Goal: Task Accomplishment & Management: Use online tool/utility

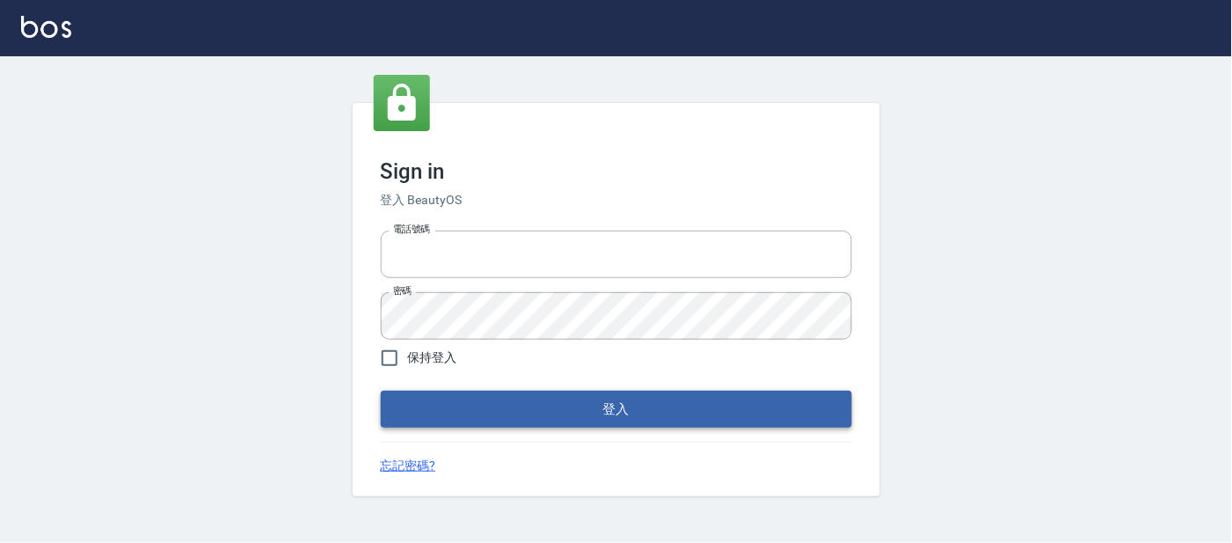
type input "25866822"
click at [519, 417] on button "登入" at bounding box center [616, 408] width 471 height 37
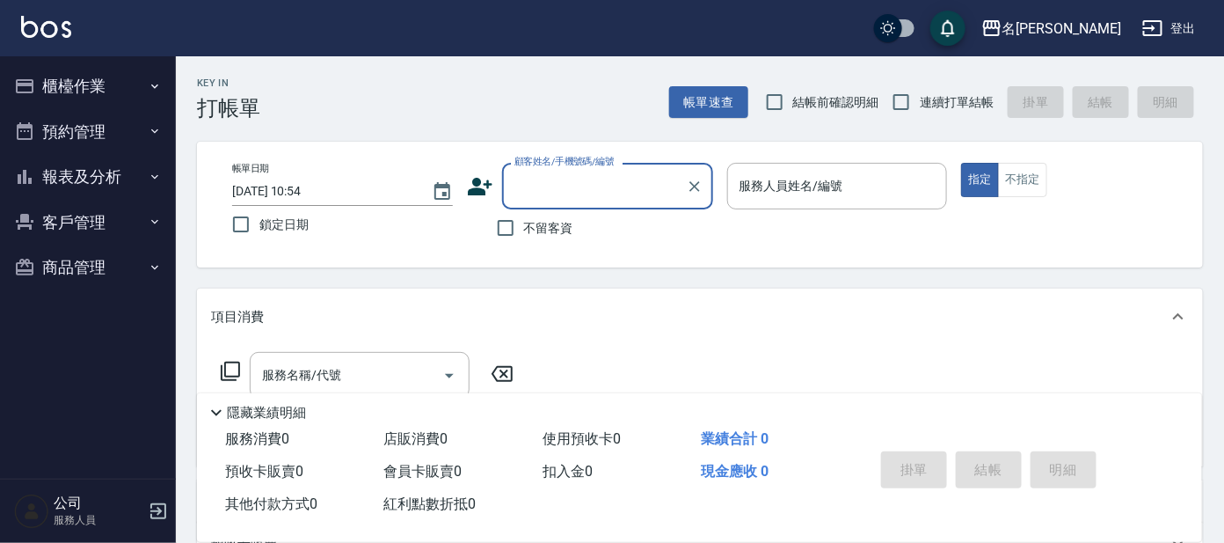
click at [141, 86] on button "櫃檯作業" at bounding box center [88, 86] width 162 height 46
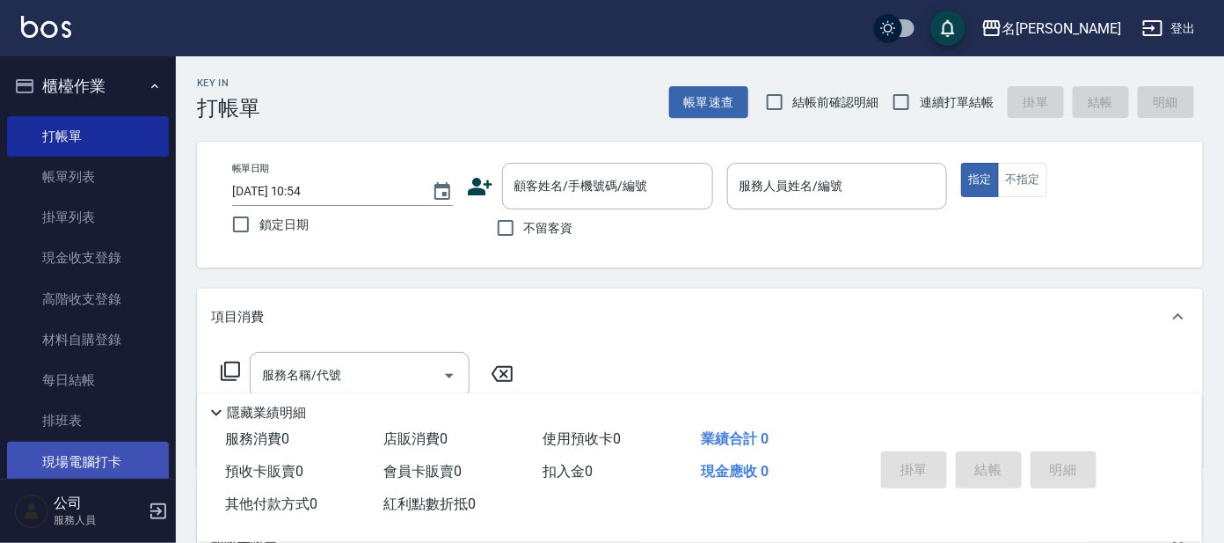
click at [89, 458] on link "現場電腦打卡" at bounding box center [88, 461] width 162 height 40
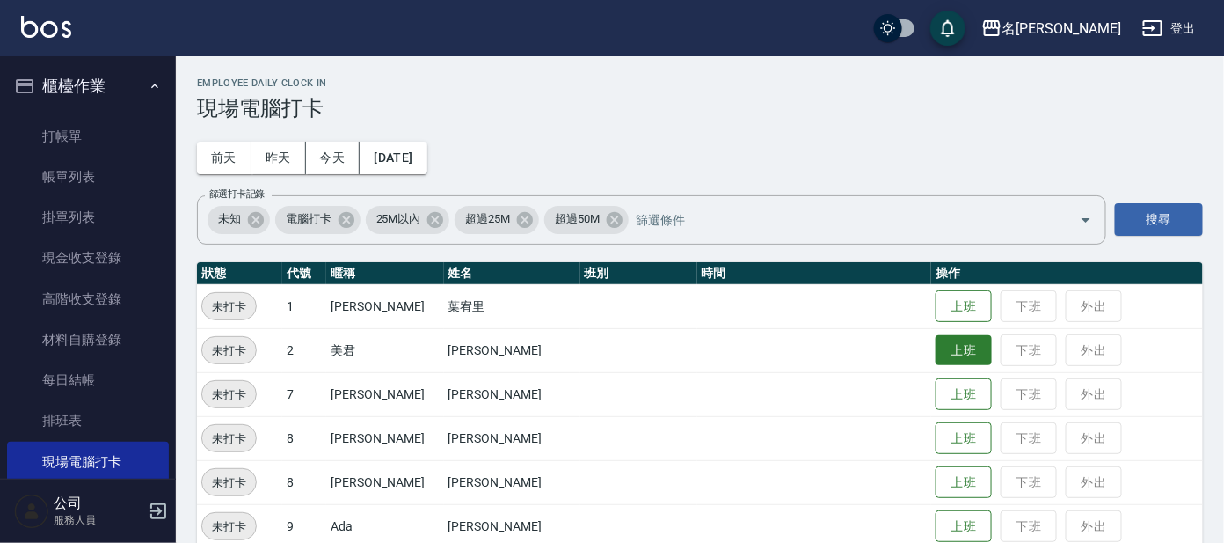
click at [936, 339] on button "上班" at bounding box center [964, 350] width 56 height 31
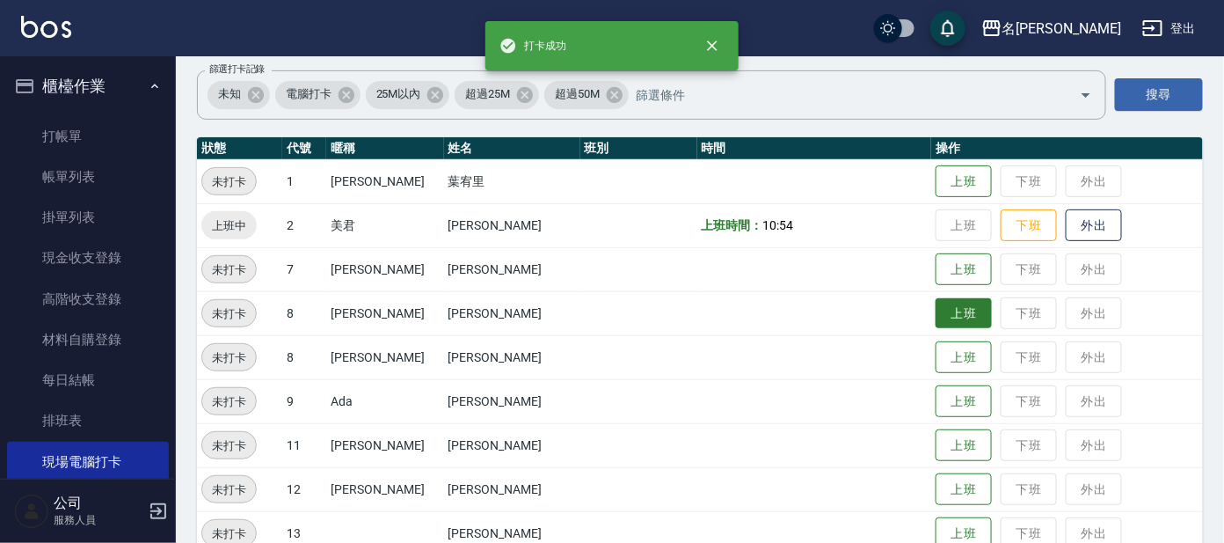
scroll to position [219, 0]
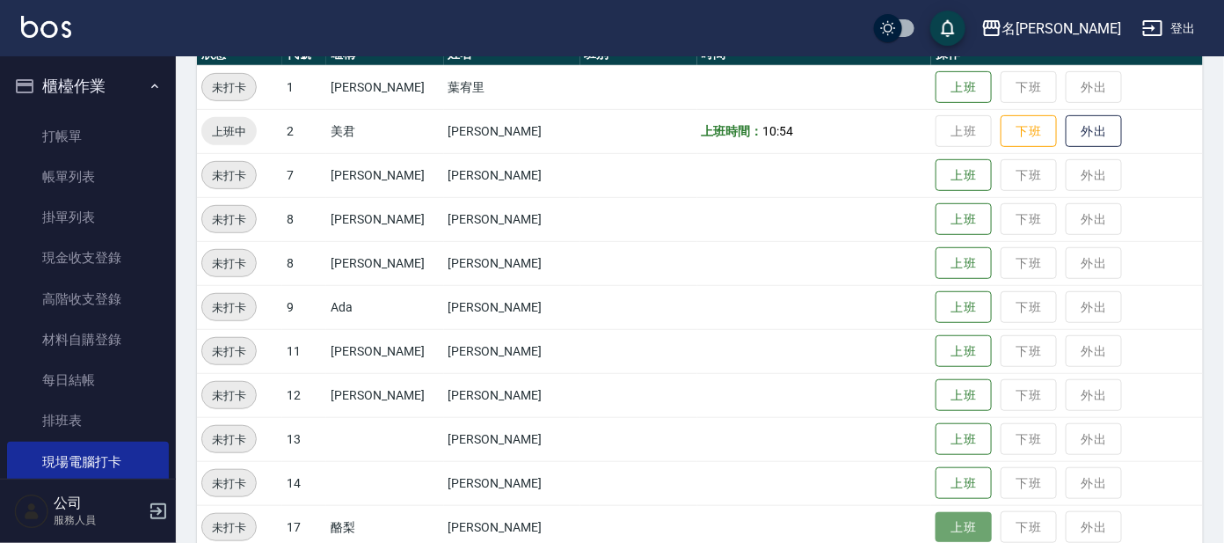
click at [945, 531] on button "上班" at bounding box center [964, 527] width 56 height 31
drag, startPoint x: 941, startPoint y: 350, endPoint x: 1198, endPoint y: 410, distance: 264.5
click at [1198, 410] on tbody "未打卡 1 宥里 葉宥里 上班 下班 外出 上班中 2 美君 [PERSON_NAME] 上班時間： 10:54 上班 下班 外出 未打卡 7 [PERSON…" at bounding box center [700, 351] width 1006 height 572
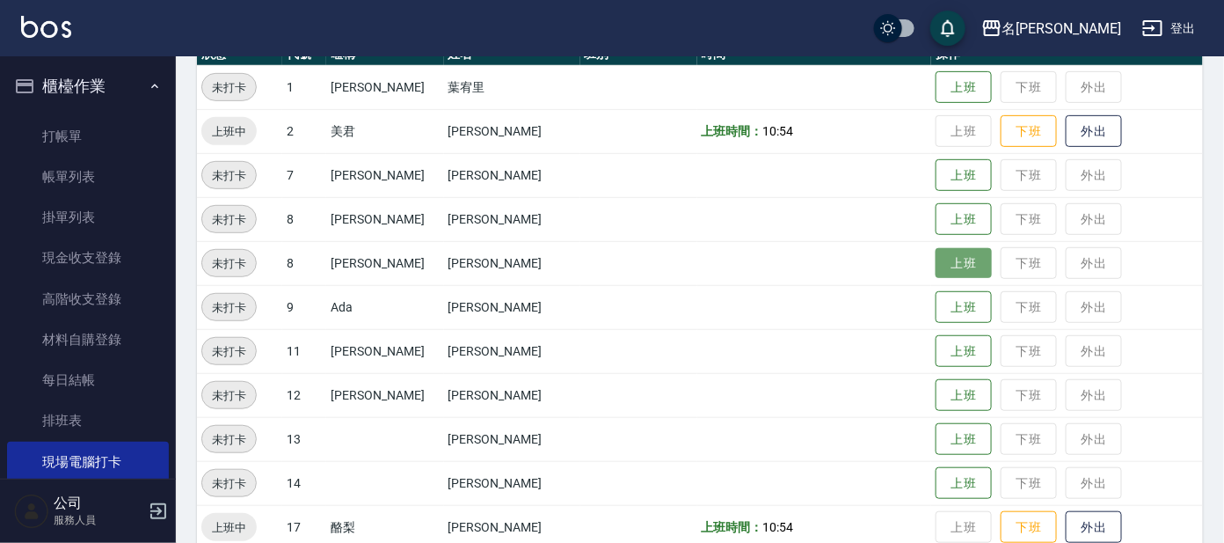
click at [937, 251] on button "上班" at bounding box center [964, 263] width 56 height 31
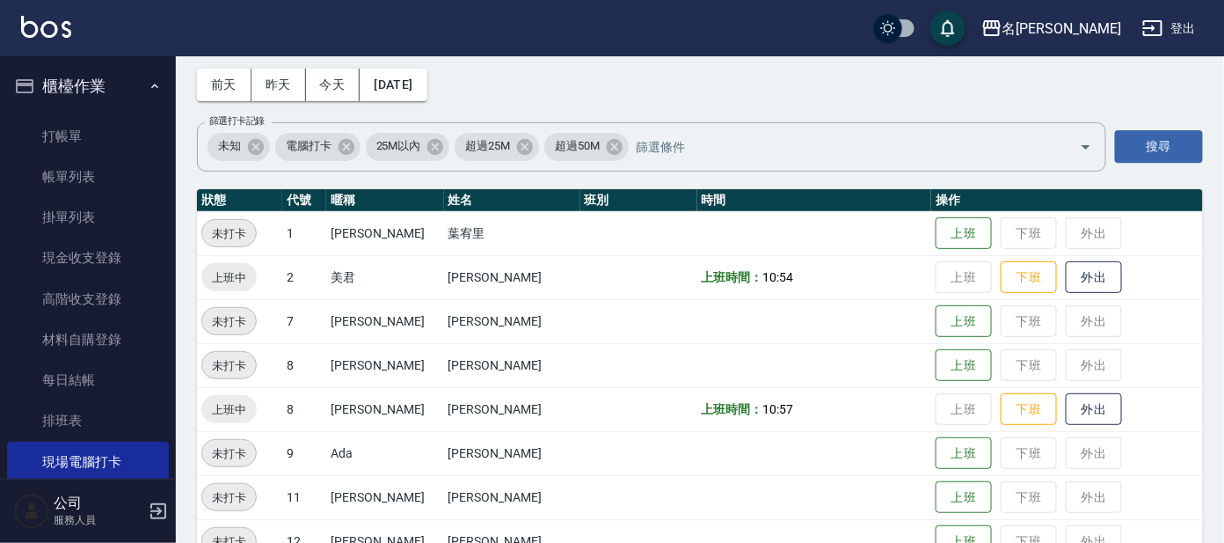
scroll to position [0, 0]
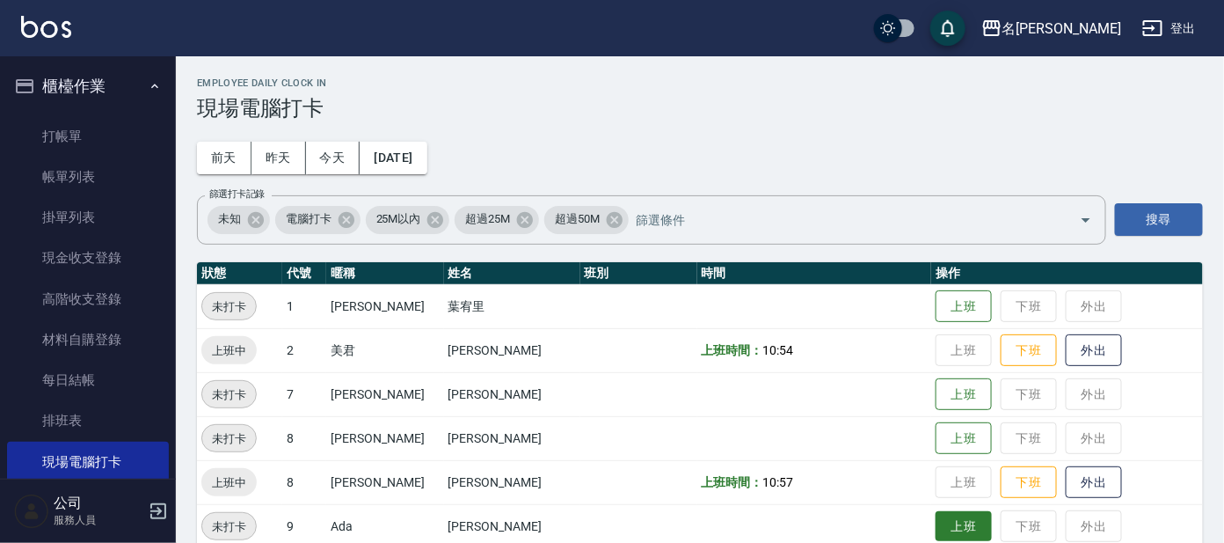
click at [947, 524] on button "上班" at bounding box center [964, 526] width 56 height 31
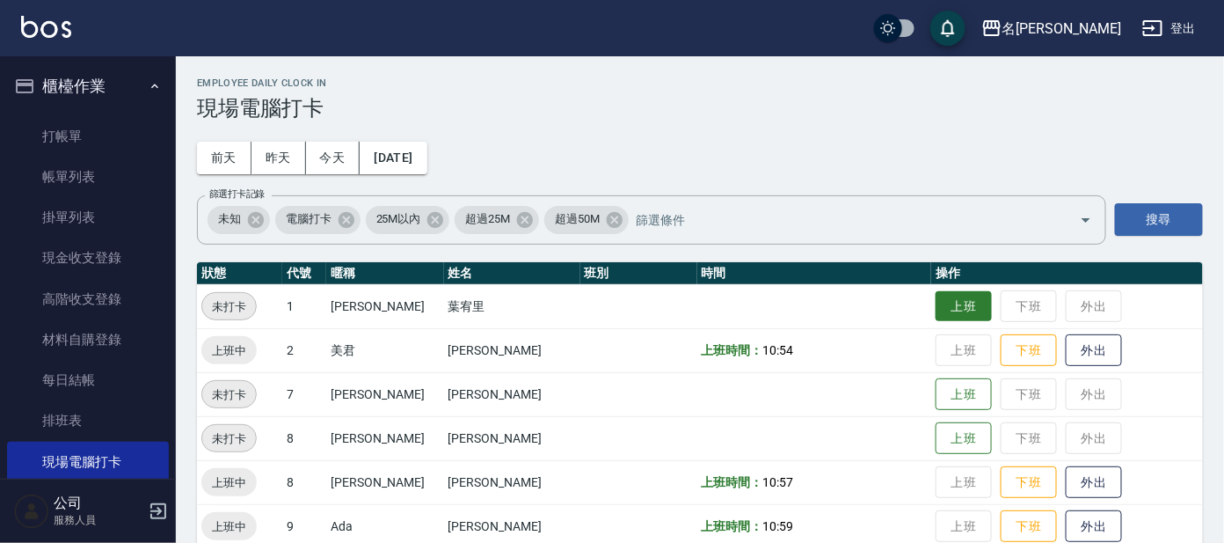
click at [956, 304] on button "上班" at bounding box center [964, 306] width 56 height 31
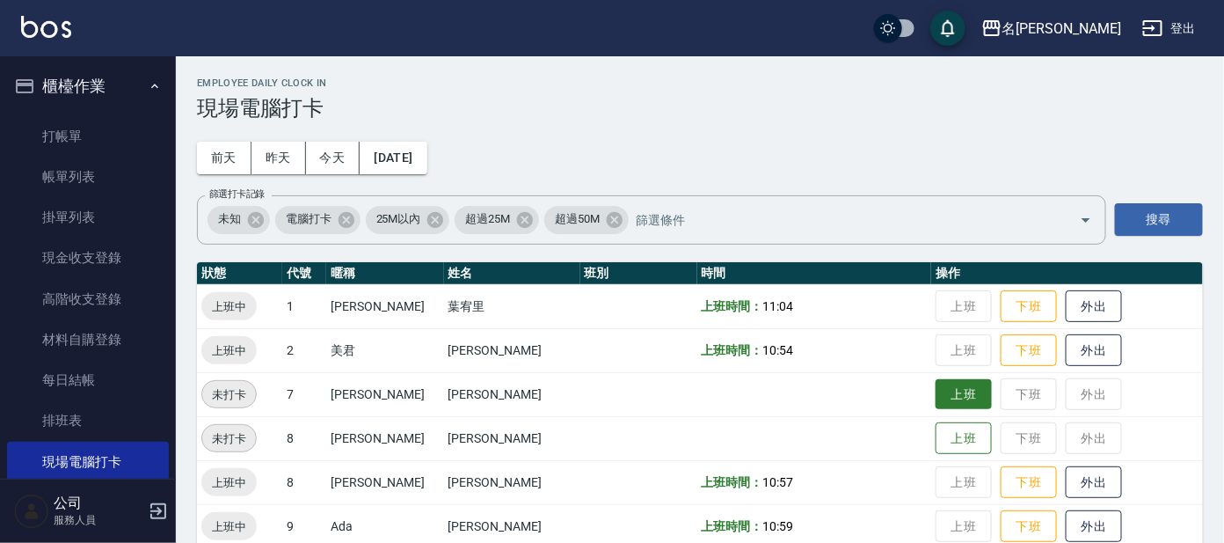
click at [952, 385] on button "上班" at bounding box center [964, 394] width 56 height 31
